Goal: Register for event/course

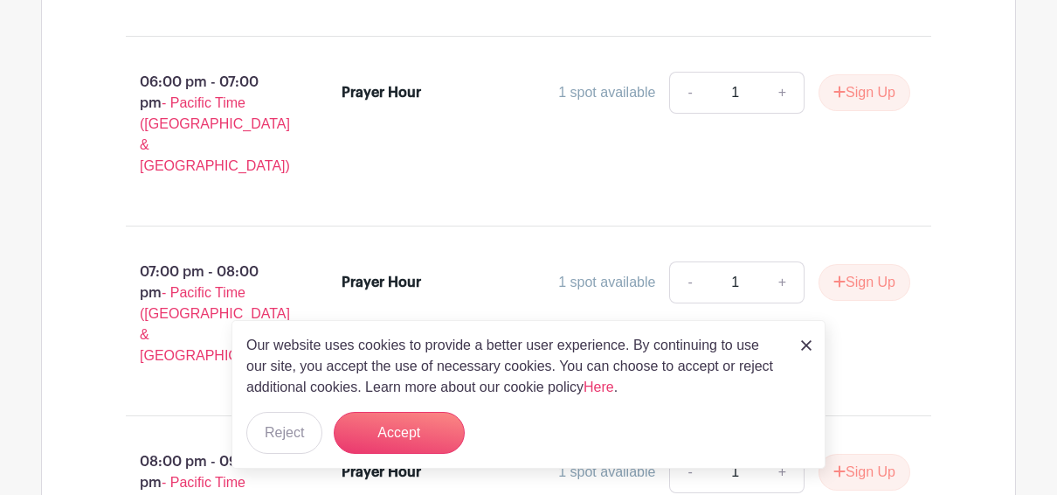
scroll to position [3649, 0]
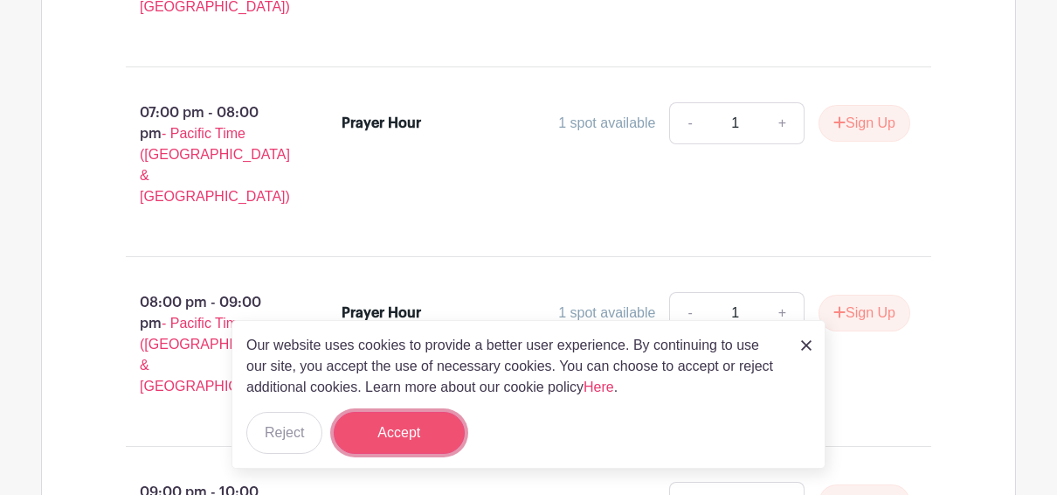
click at [425, 435] on button "Accept" at bounding box center [399, 433] width 131 height 42
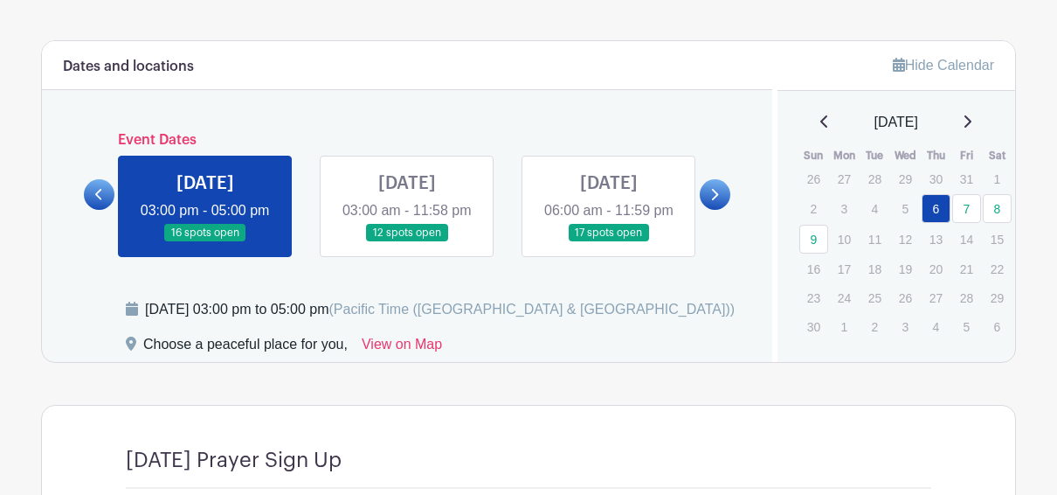
scroll to position [765, 0]
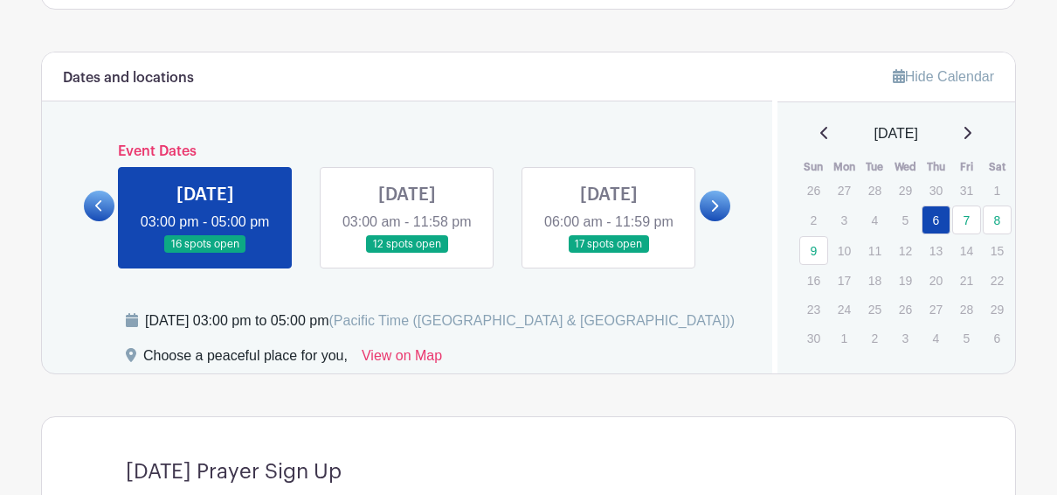
click at [407, 253] on link at bounding box center [407, 253] width 0 height 0
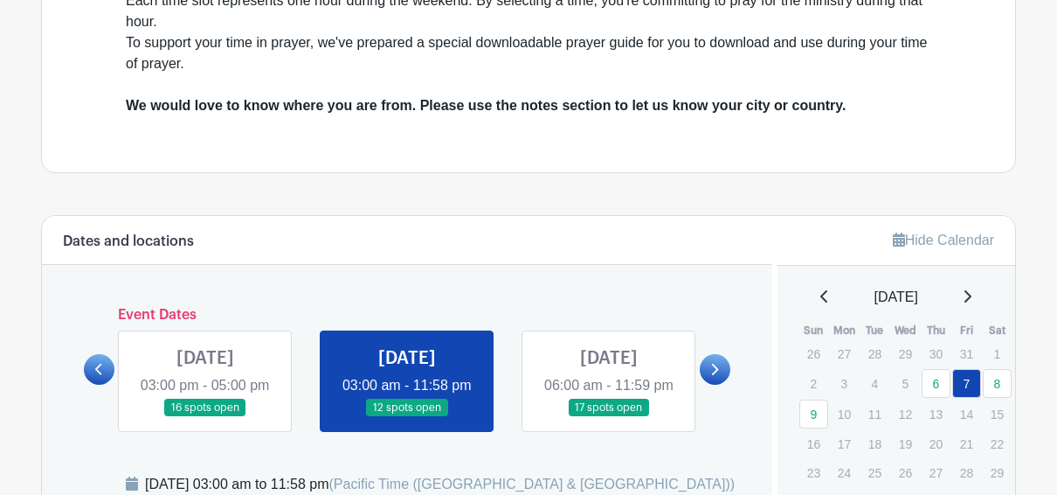
scroll to position [600, 0]
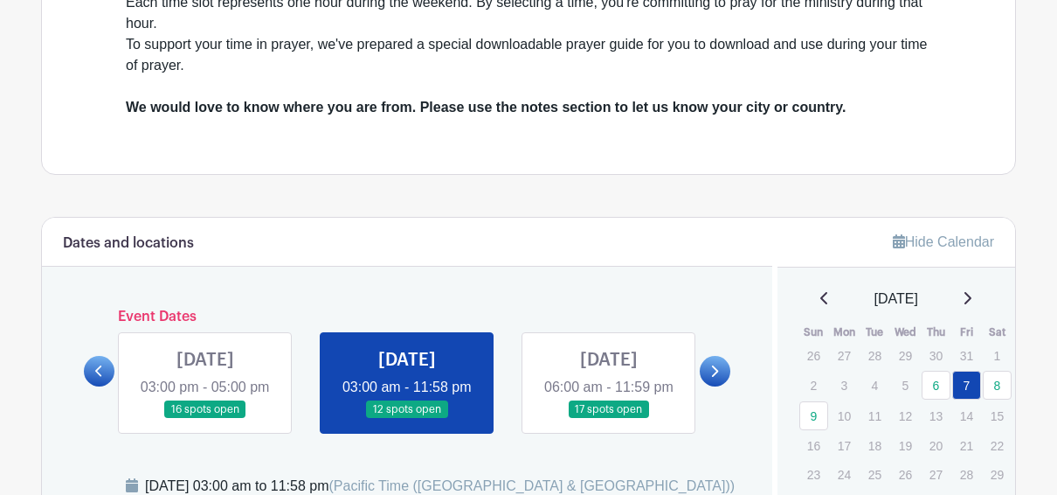
click at [609, 419] on link at bounding box center [609, 419] width 0 height 0
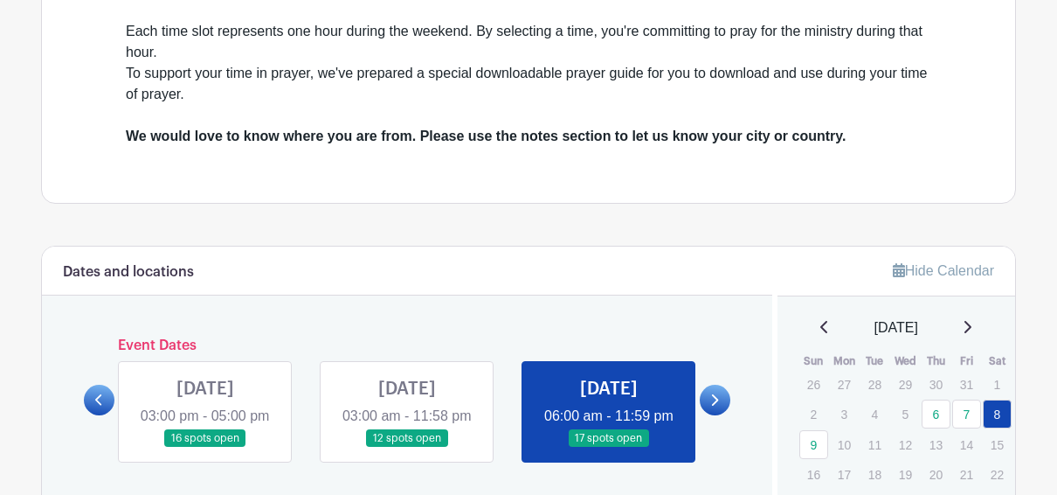
scroll to position [568, 0]
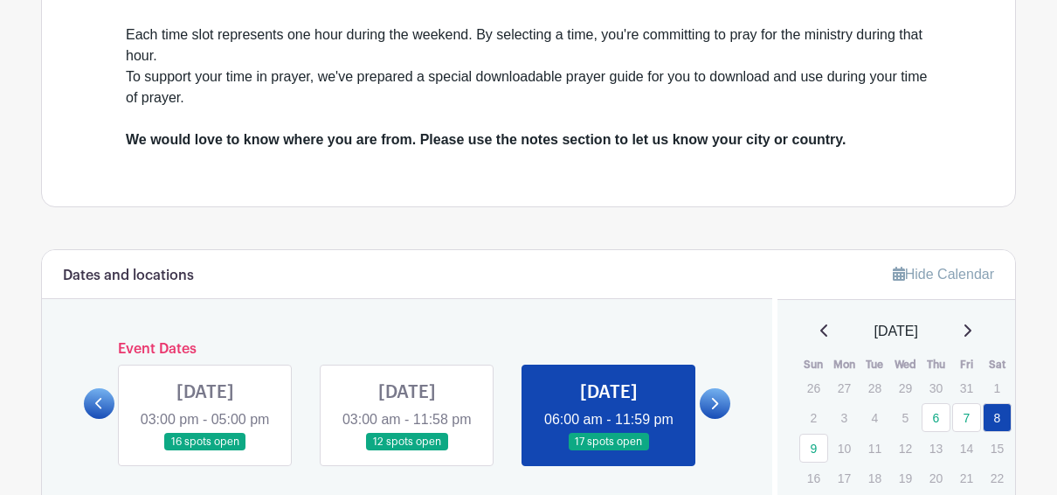
click at [712, 409] on icon at bounding box center [714, 403] width 8 height 13
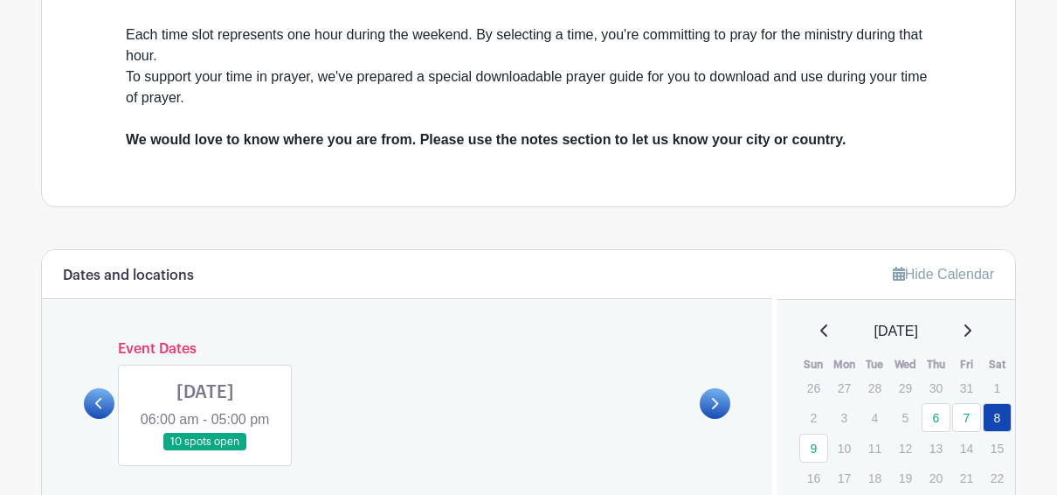
click at [205, 451] on link at bounding box center [205, 451] width 0 height 0
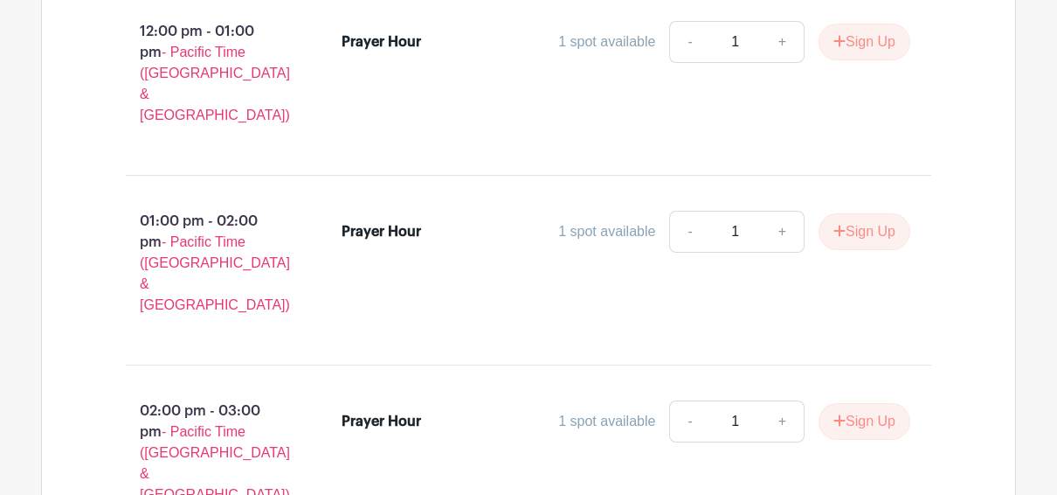
scroll to position [2571, 0]
